Goal: Transaction & Acquisition: Purchase product/service

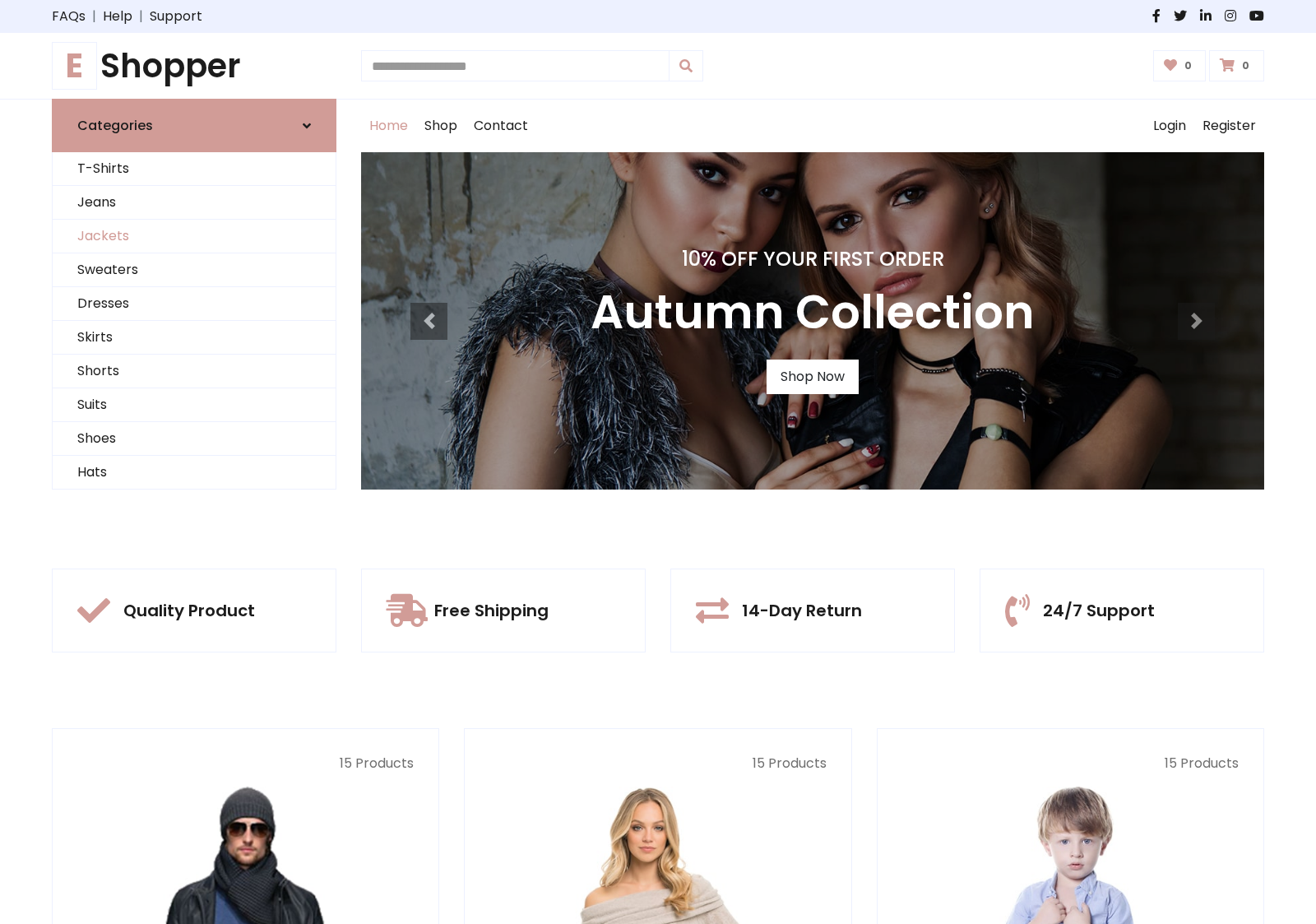
click at [194, 236] on link "Jackets" at bounding box center [194, 236] width 283 height 34
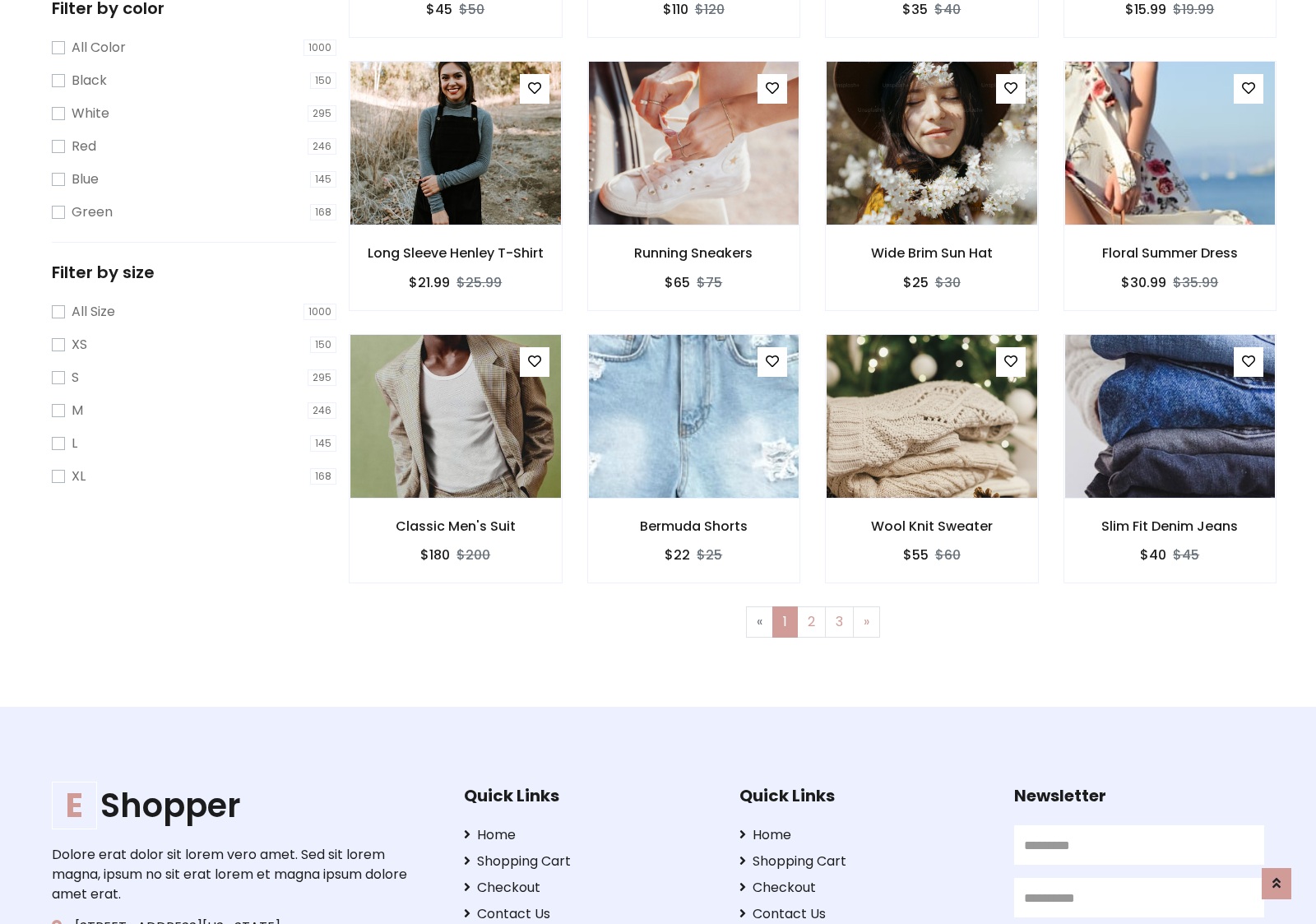
scroll to position [744, 0]
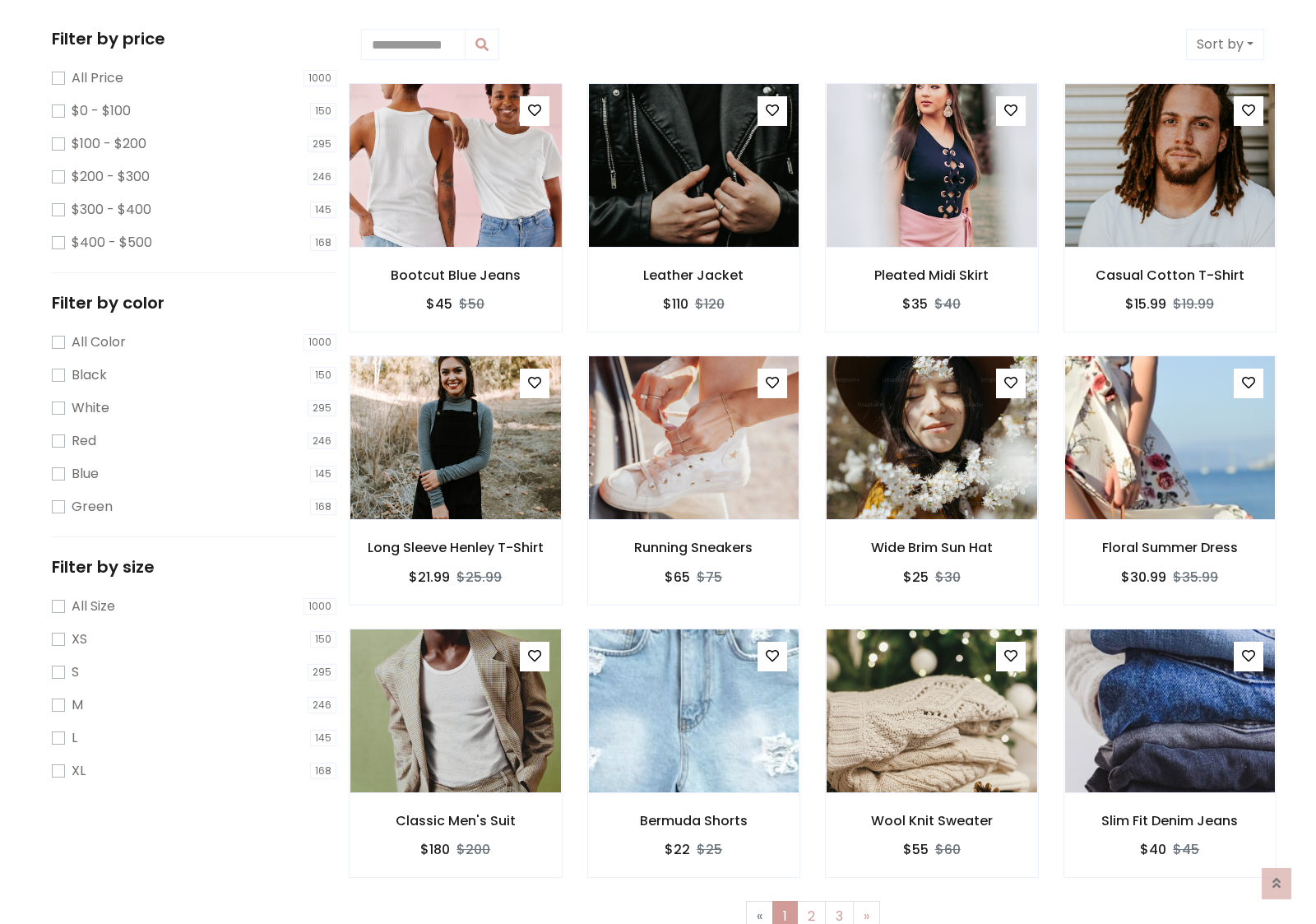
scroll to position [0, 0]
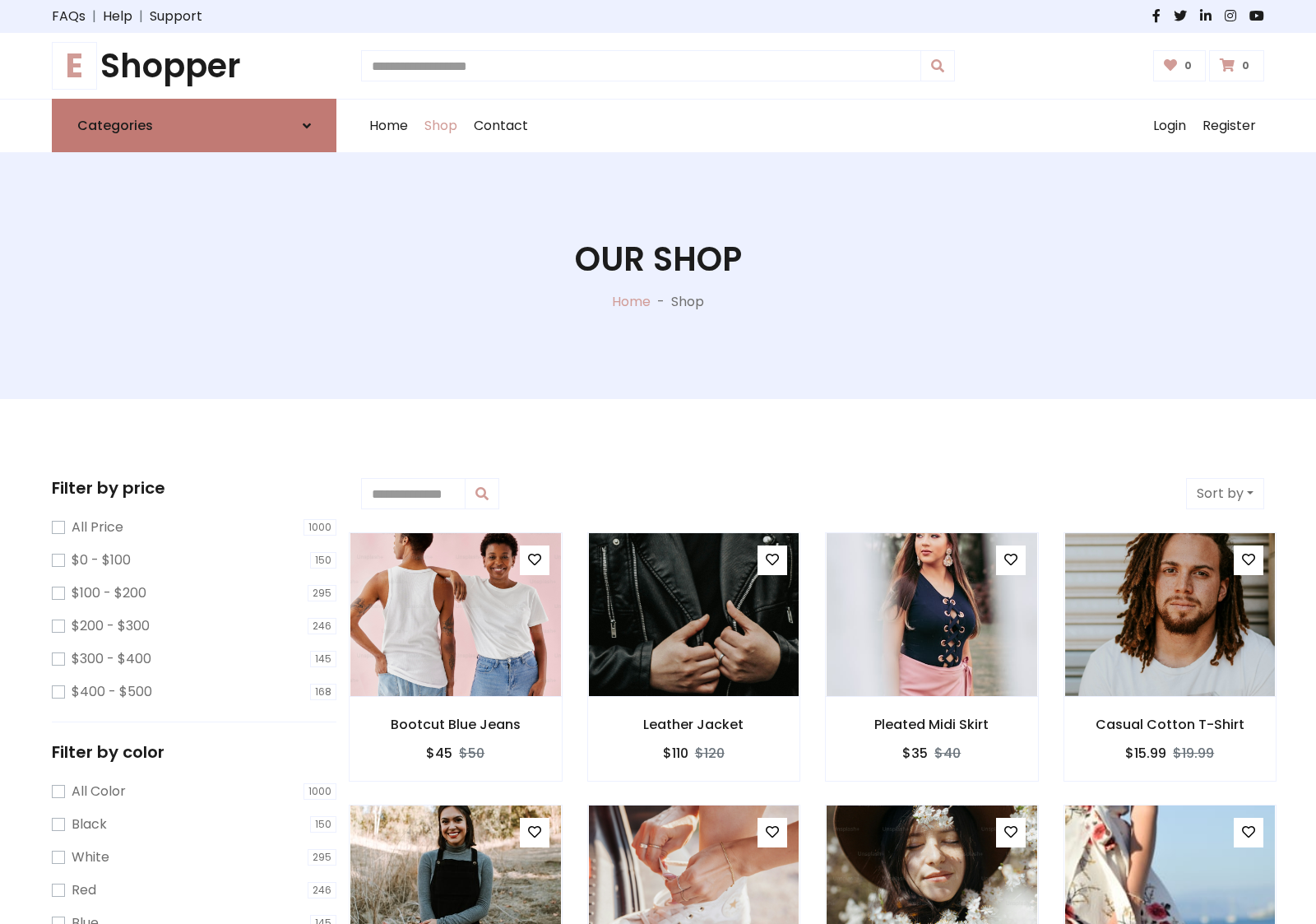
click at [194, 125] on link "Categories" at bounding box center [194, 126] width 284 height 53
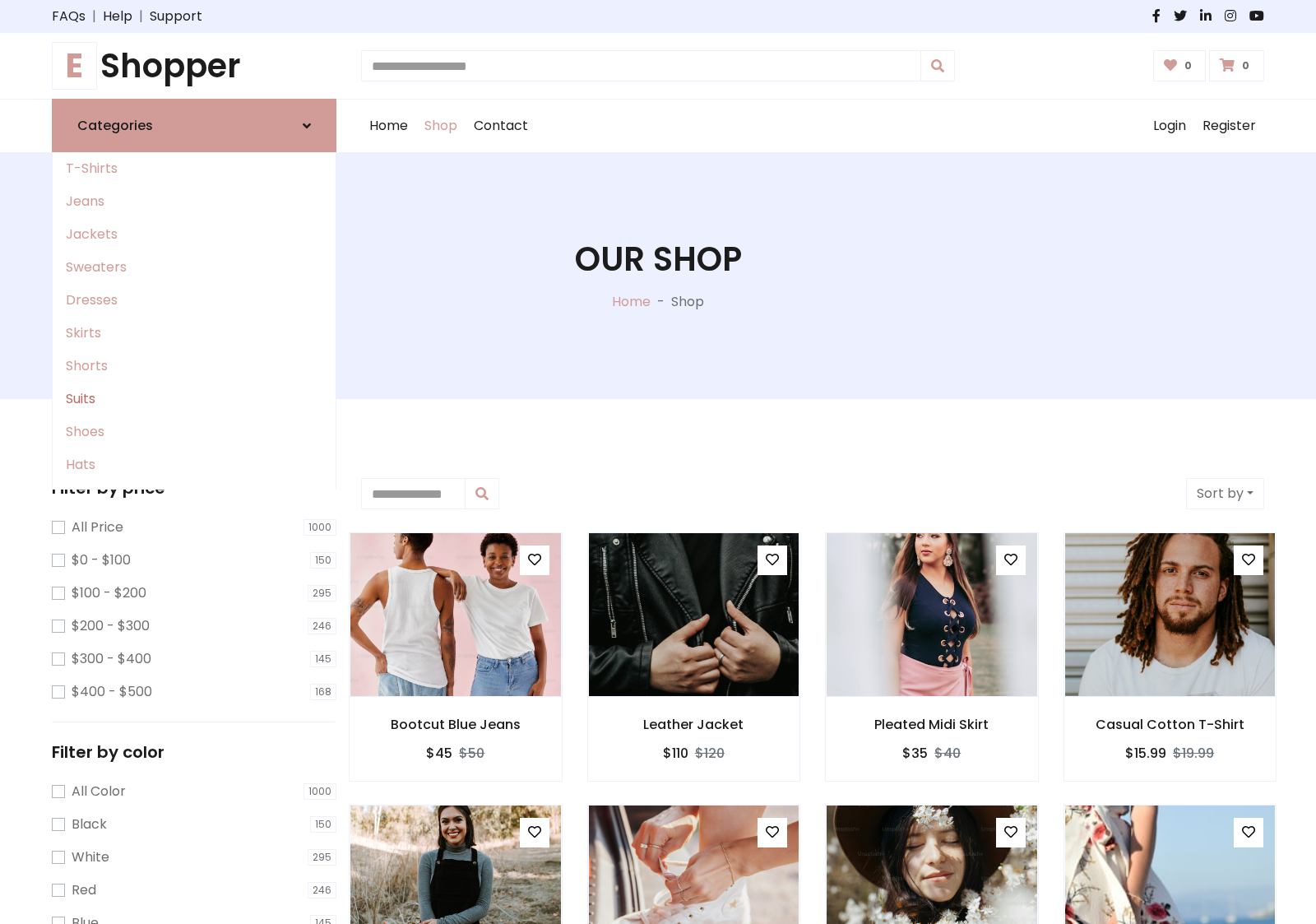
click at [194, 399] on link "Suits" at bounding box center [194, 399] width 283 height 33
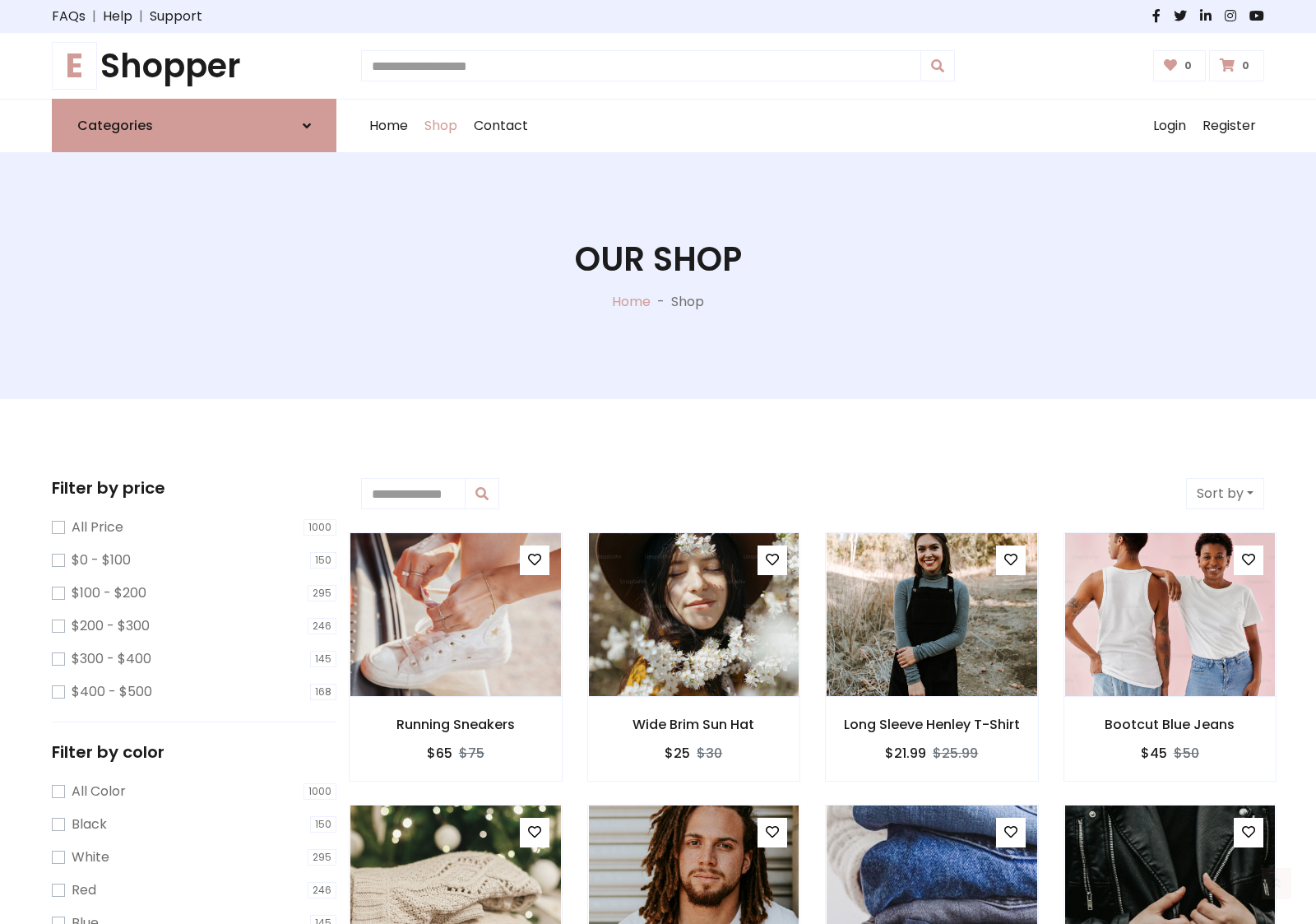
scroll to position [908, 0]
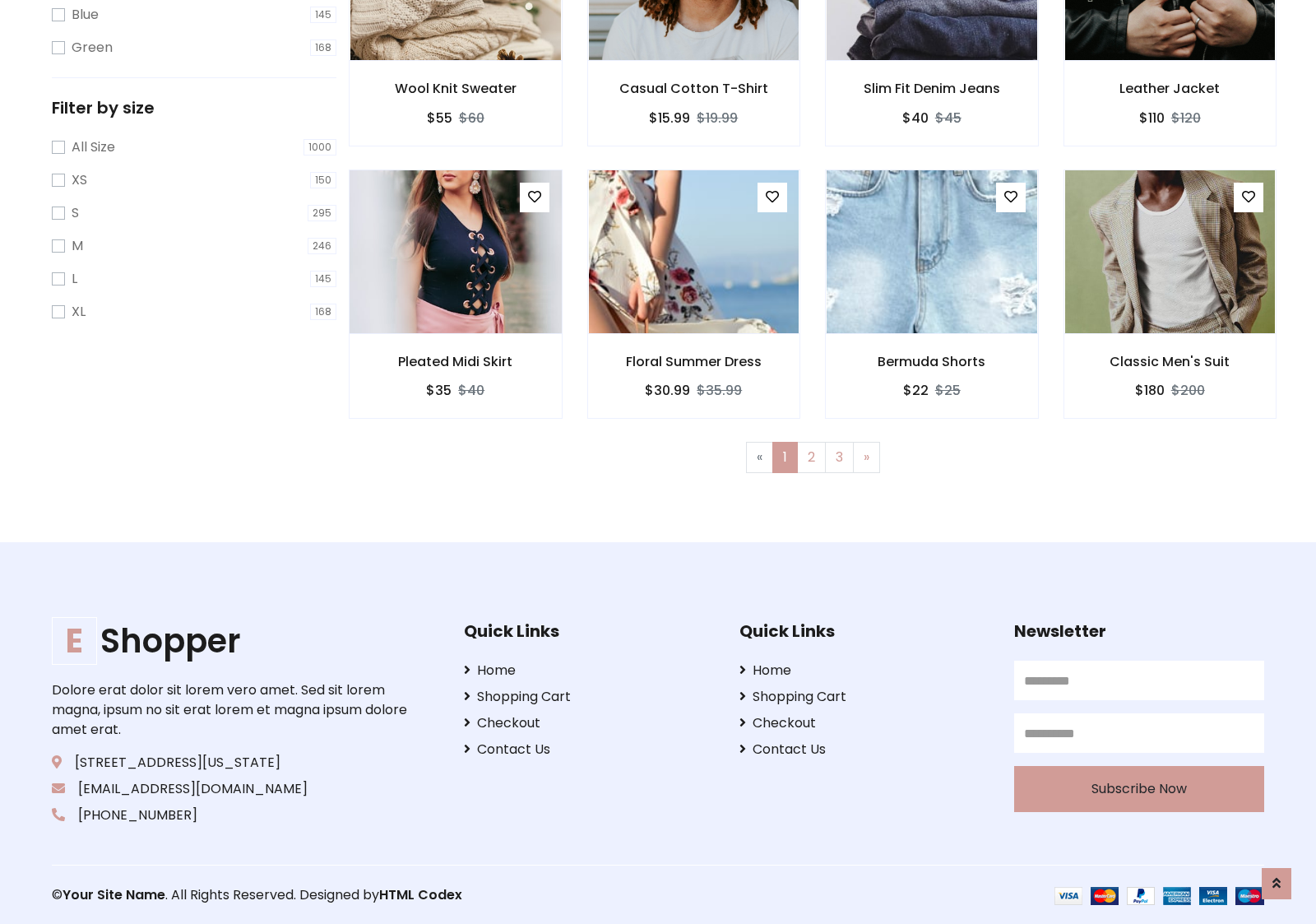
click at [455, 251] on img at bounding box center [456, 251] width 253 height 395
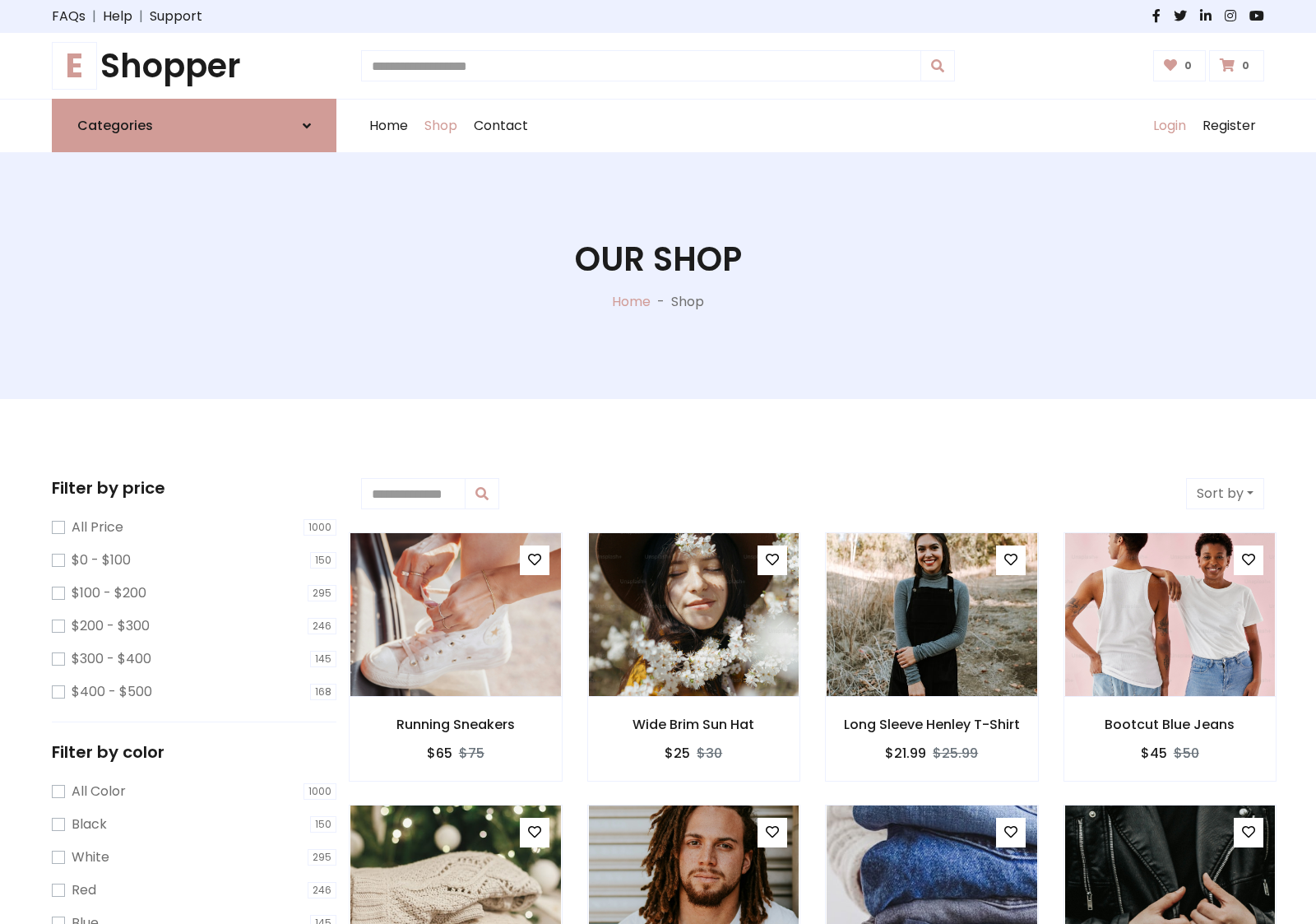
click at [1169, 126] on link "Login" at bounding box center [1169, 126] width 49 height 52
click at [307, 125] on icon at bounding box center [307, 126] width 8 height 13
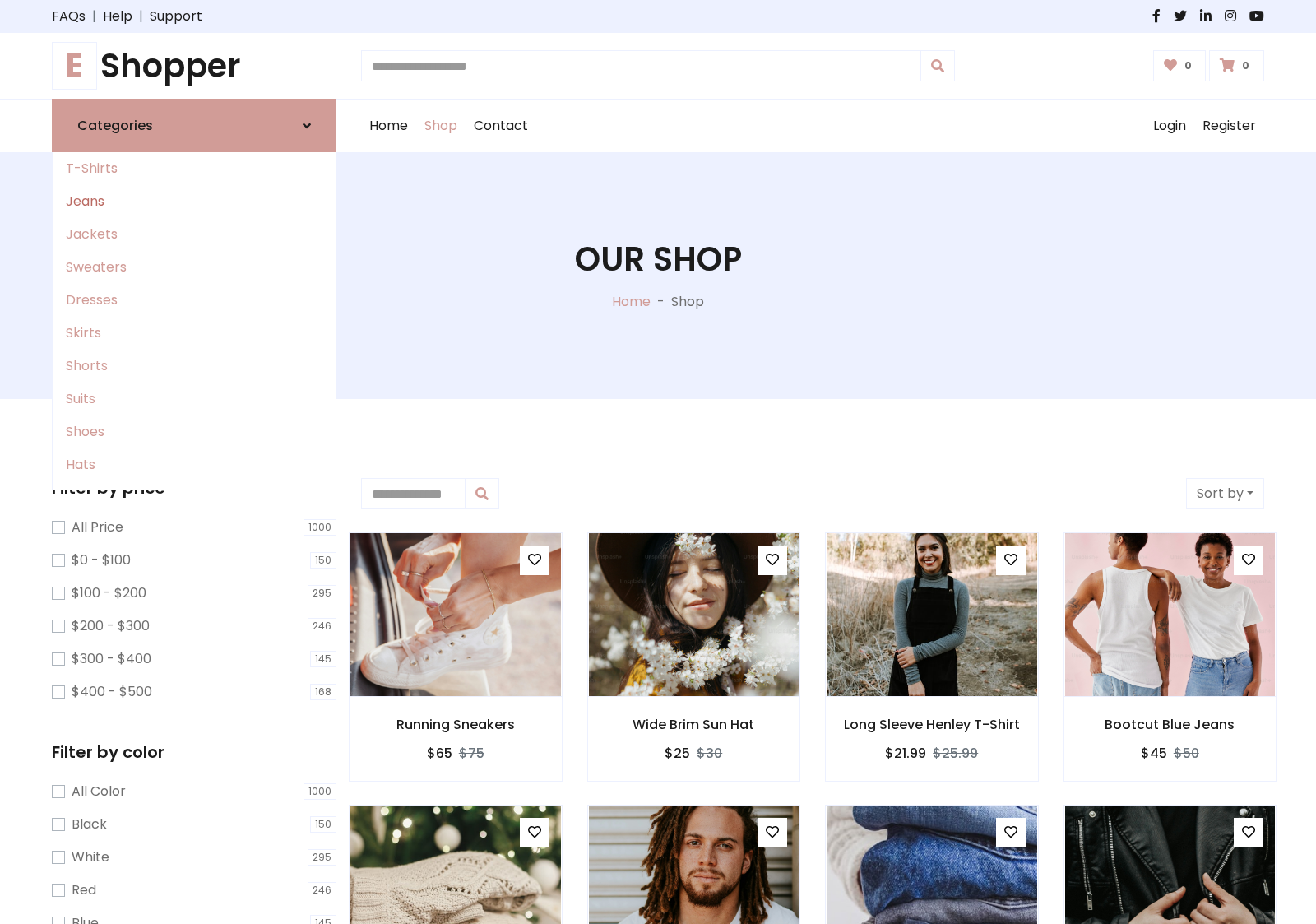
click at [194, 201] on link "Jeans" at bounding box center [194, 202] width 283 height 33
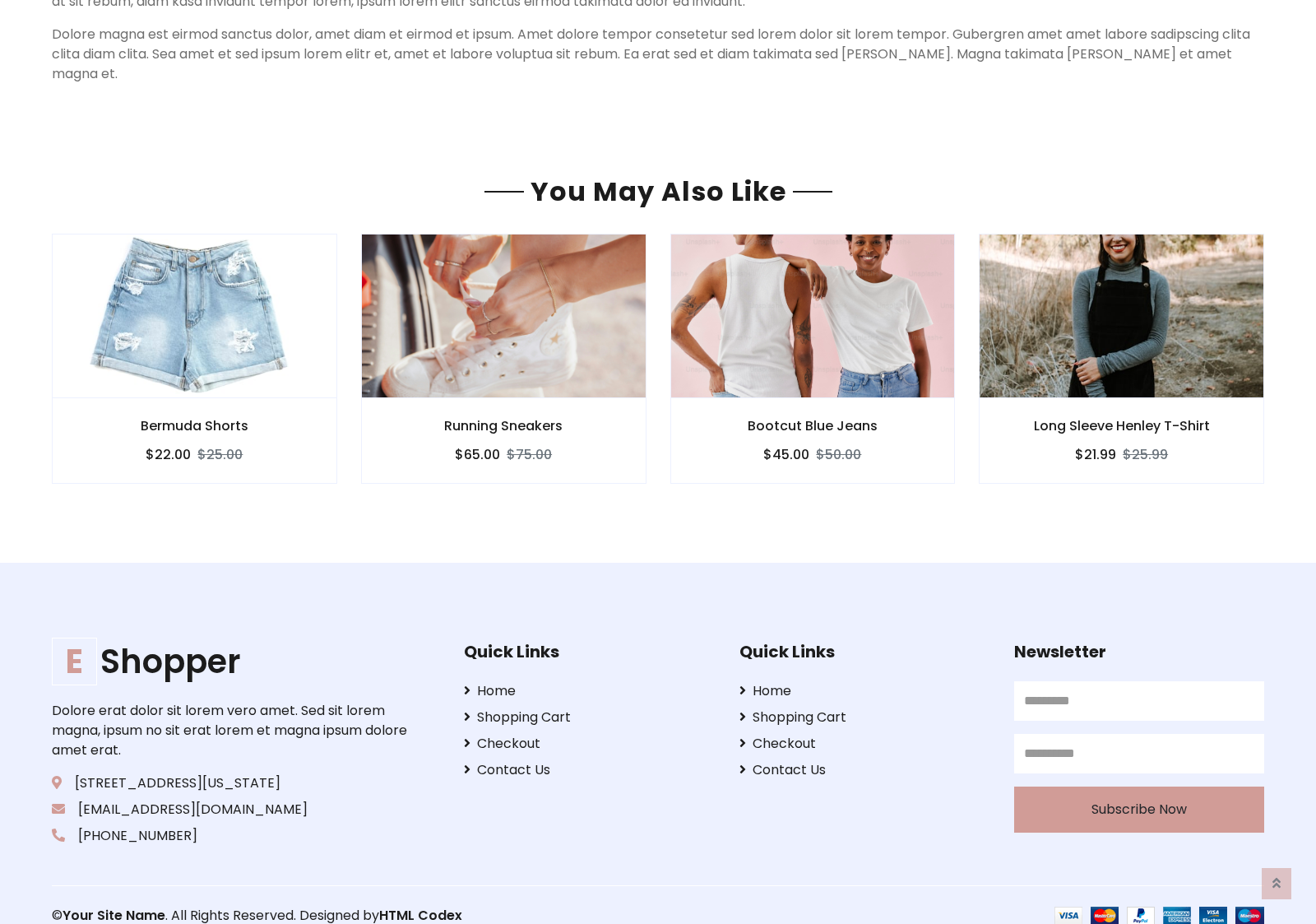
scroll to position [1412, 0]
